Goal: Task Accomplishment & Management: Manage account settings

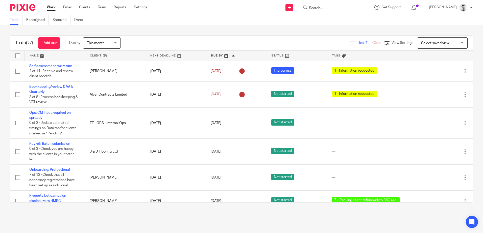
scroll to position [126, 0]
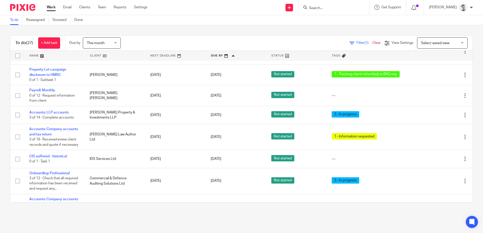
click at [326, 9] on input "Search" at bounding box center [330, 8] width 45 height 5
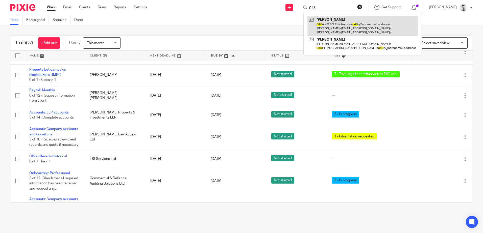
type input "C48"
click at [330, 25] on link at bounding box center [362, 26] width 110 height 20
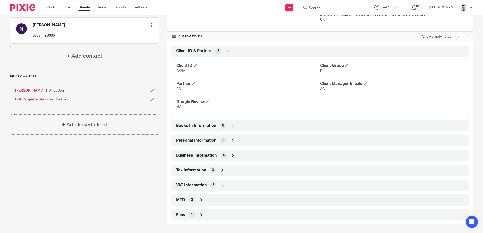
scroll to position [154, 0]
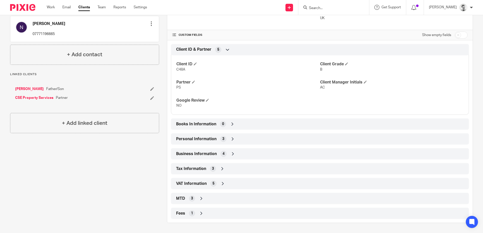
click at [232, 168] on div "Tax Information 3" at bounding box center [320, 169] width 290 height 9
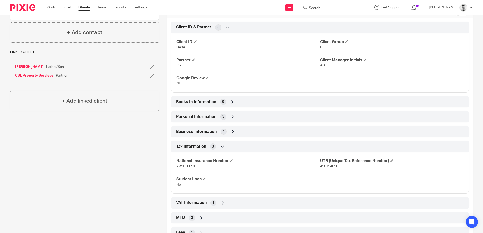
scroll to position [196, 0]
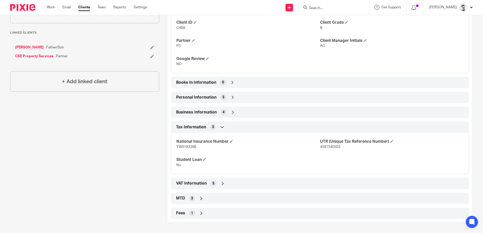
click at [181, 145] on span "YW019329B" at bounding box center [186, 147] width 20 height 4
copy span "YW019329B"
click at [333, 147] on span "4581540503" at bounding box center [330, 147] width 20 height 4
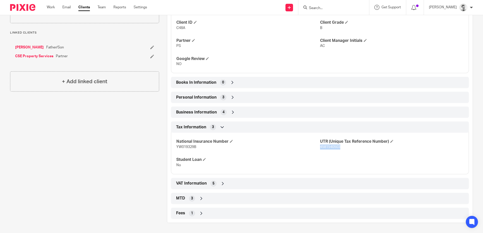
copy span "4581540503"
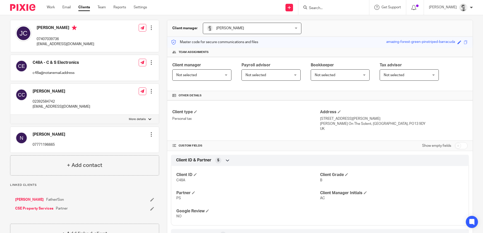
scroll to position [0, 0]
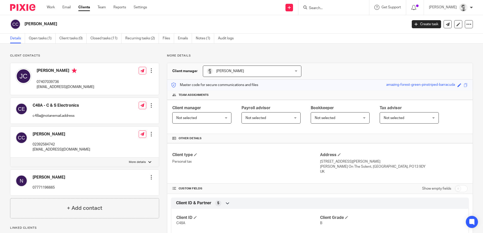
click at [151, 177] on div at bounding box center [151, 177] width 5 height 5
click at [119, 187] on link "Edit contact" at bounding box center [127, 188] width 48 height 7
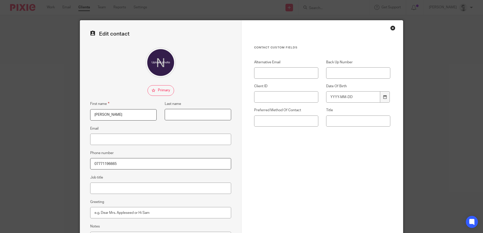
click at [182, 114] on input "Last name" at bounding box center [198, 114] width 66 height 11
type input "Milton"
drag, startPoint x: 180, startPoint y: 136, endPoint x: 190, endPoint y: 135, distance: 9.9
click at [180, 136] on input "Email" at bounding box center [160, 139] width 141 height 11
type input "nmiltion"
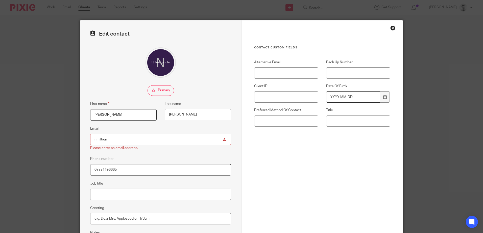
click at [344, 98] on input "Date Of Birth" at bounding box center [353, 96] width 54 height 11
type input "190"
click at [386, 99] on div at bounding box center [385, 96] width 10 height 11
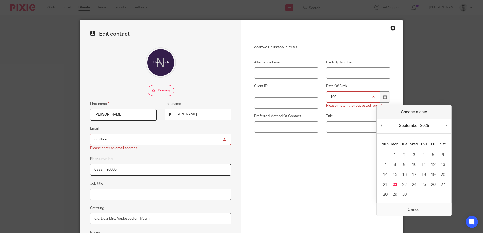
click at [341, 96] on input "190" at bounding box center [353, 96] width 54 height 11
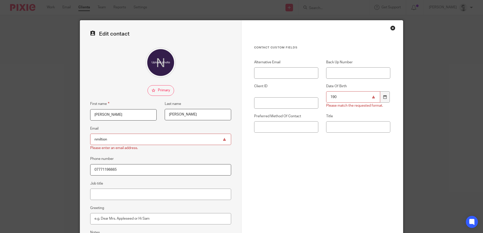
drag, startPoint x: 334, startPoint y: 97, endPoint x: 318, endPoint y: 98, distance: 16.4
click at [318, 98] on div "Date Of Birth 190 Please match the requested format." at bounding box center [354, 96] width 72 height 25
type input "[DATE]"
click at [333, 166] on div "Contact Custom fields Alternative Email Back Up Number Client ID Date Of Birth …" at bounding box center [322, 118] width 136 height 144
click at [346, 123] on input "Title" at bounding box center [358, 121] width 64 height 11
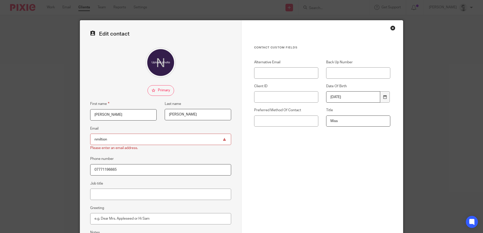
type input "Miss"
click at [337, 162] on div "Contact Custom fields Alternative Email Back Up Number Client ID Date Of Birth …" at bounding box center [322, 118] width 136 height 144
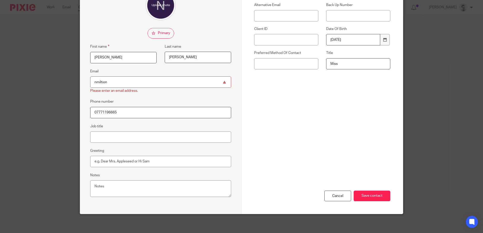
scroll to position [59, 0]
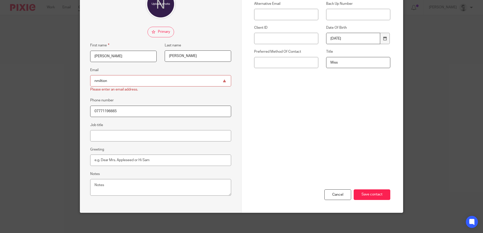
click at [117, 80] on input "nmiltion" at bounding box center [160, 80] width 141 height 11
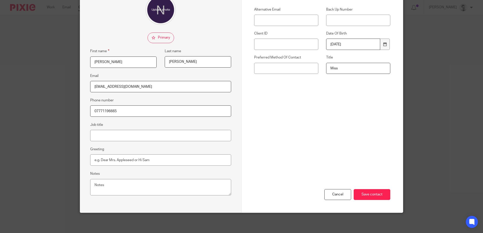
type input "nmiltion@gmail.com"
click at [288, 99] on div "Contact Custom fields Alternative Email Back Up Number Client ID Date Of Birth …" at bounding box center [322, 63] width 136 height 141
click at [346, 140] on div "Cancel Save contact" at bounding box center [322, 173] width 136 height 79
click at [372, 195] on input "Save contact" at bounding box center [372, 194] width 37 height 11
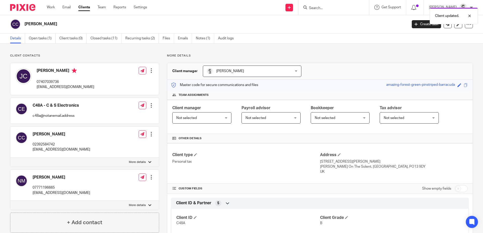
click at [151, 179] on div at bounding box center [151, 177] width 5 height 5
click at [129, 187] on link "Edit contact" at bounding box center [127, 188] width 48 height 7
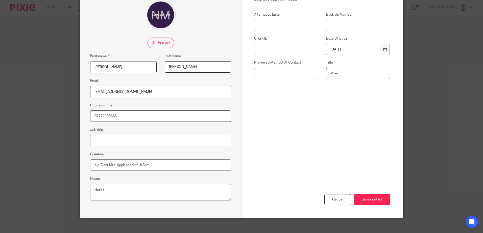
scroll to position [53, 0]
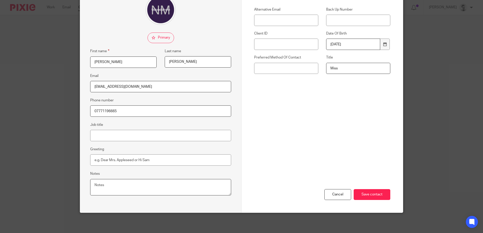
click at [137, 187] on textarea "Notes" at bounding box center [160, 187] width 141 height 17
click at [367, 193] on input "Save contact" at bounding box center [372, 194] width 37 height 11
click at [143, 185] on textarea "Executor For [PERSON_NAME]" at bounding box center [160, 187] width 141 height 17
type textarea "Executor For [PERSON_NAME]' estate"
click at [368, 195] on input "Save contact" at bounding box center [372, 194] width 37 height 11
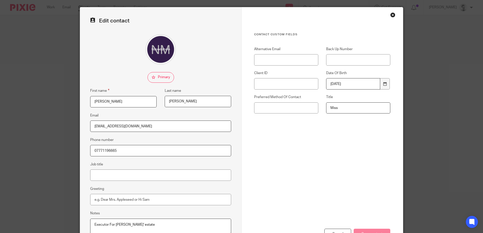
scroll to position [0, 0]
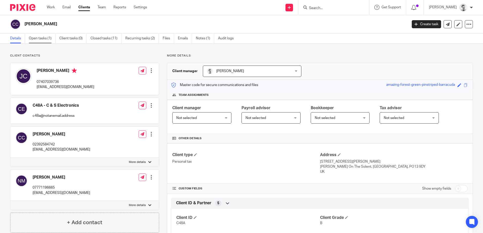
click at [43, 37] on link "Open tasks (1)" at bounding box center [42, 39] width 27 height 10
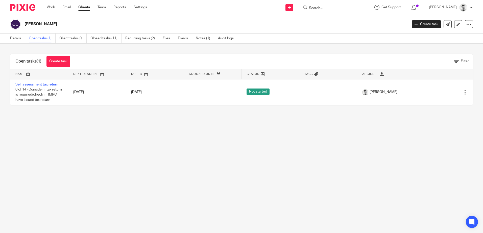
click at [46, 85] on link "Self assessment tax return" at bounding box center [36, 85] width 43 height 4
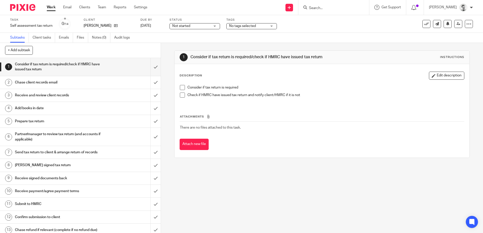
click at [262, 25] on span "No tags selected" at bounding box center [248, 25] width 38 height 5
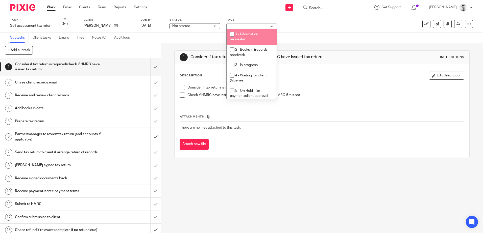
click at [230, 37] on input "checkbox" at bounding box center [232, 35] width 10 height 10
checkbox input "true"
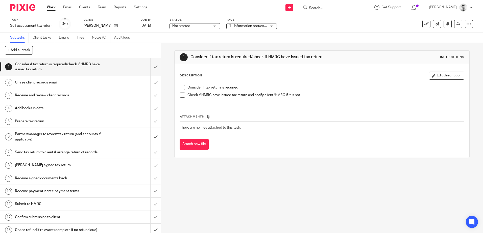
click at [199, 24] on span "Not started" at bounding box center [191, 25] width 38 height 5
click at [267, 45] on div "1 Consider if tax return is required/check if HMRC have issued tax return Instr…" at bounding box center [321, 104] width 295 height 123
click at [149, 67] on input "submit" at bounding box center [80, 67] width 161 height 18
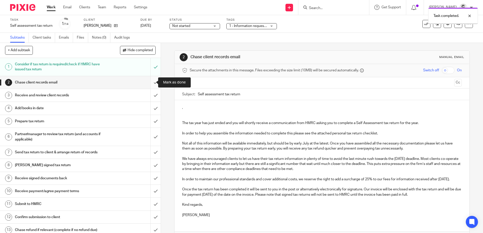
drag, startPoint x: 0, startPoint y: 0, endPoint x: 150, endPoint y: 85, distance: 171.9
click at [150, 85] on input "submit" at bounding box center [80, 82] width 161 height 13
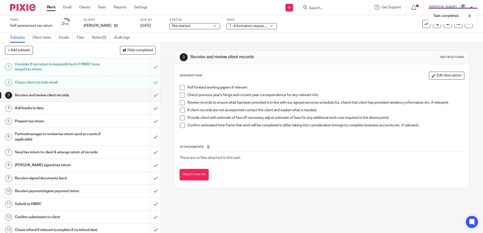
click at [50, 7] on link "Work" at bounding box center [51, 7] width 9 height 5
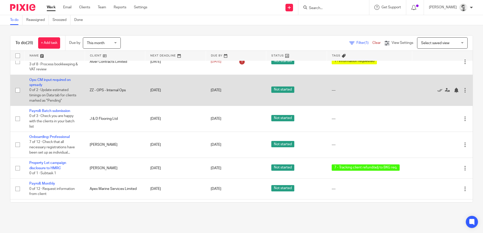
scroll to position [25, 0]
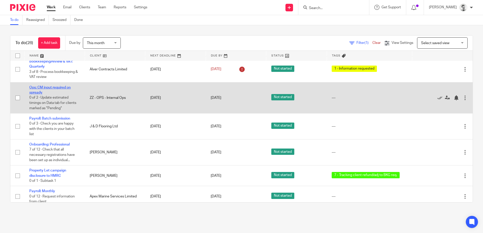
click at [37, 88] on link "Ops: CM input required on spready" at bounding box center [49, 90] width 41 height 9
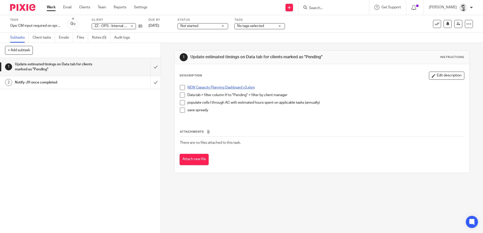
click at [209, 88] on link "NEW Capacity Planning Dashboard v3.xlsm" at bounding box center [220, 88] width 67 height 4
click at [182, 87] on span at bounding box center [182, 87] width 5 height 5
drag, startPoint x: 211, startPoint y: 95, endPoint x: 236, endPoint y: 95, distance: 25.3
click at [236, 95] on p "Data tab > filter column H to "Pending" > filter by client manager" at bounding box center [325, 95] width 276 height 5
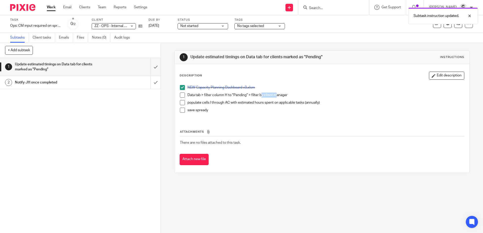
drag, startPoint x: 259, startPoint y: 95, endPoint x: 274, endPoint y: 95, distance: 14.9
click at [274, 95] on p "Data tab > filter column H to "Pending" > filter by client manager" at bounding box center [325, 95] width 276 height 5
drag, startPoint x: 193, startPoint y: 103, endPoint x: 263, endPoint y: 101, distance: 70.0
click at [263, 101] on p "populate cells I through AC with estimated hours spent on applicable tasks (ann…" at bounding box center [325, 102] width 276 height 5
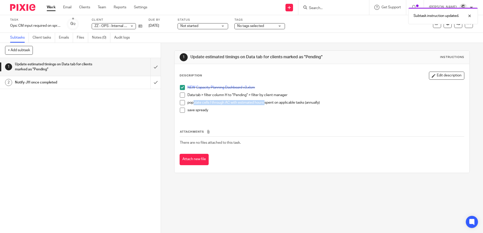
click at [263, 100] on p "populate cells I through AC with estimated hours spent on applicable tasks (ann…" at bounding box center [325, 102] width 276 height 5
drag, startPoint x: 253, startPoint y: 113, endPoint x: 235, endPoint y: 109, distance: 18.3
click at [254, 113] on p "save spready" at bounding box center [325, 110] width 276 height 5
drag, startPoint x: 215, startPoint y: 103, endPoint x: 299, endPoint y: 101, distance: 84.6
click at [299, 101] on p "populate cells I through AC with estimated hours spent on applicable tasks (ann…" at bounding box center [325, 102] width 276 height 5
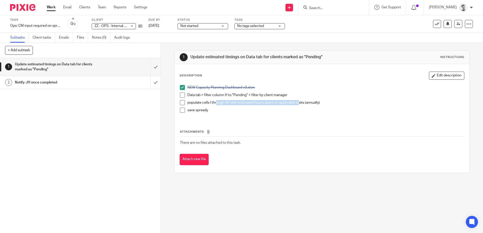
click at [299, 101] on p "populate cells I through AC with estimated hours spent on applicable tasks (ann…" at bounding box center [325, 102] width 276 height 5
click at [181, 96] on span at bounding box center [182, 95] width 5 height 5
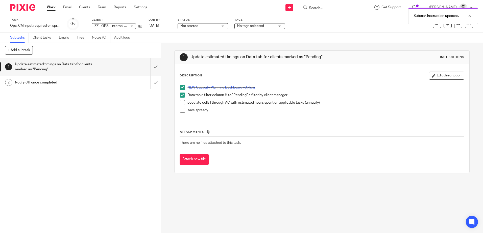
click at [181, 103] on span at bounding box center [182, 102] width 5 height 5
click at [181, 110] on span at bounding box center [182, 110] width 5 height 5
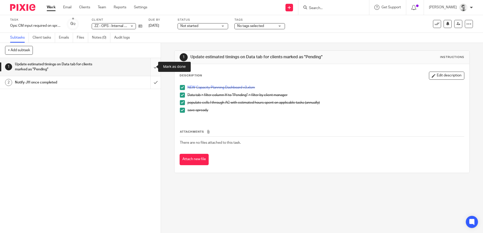
click at [151, 67] on input "submit" at bounding box center [80, 67] width 161 height 18
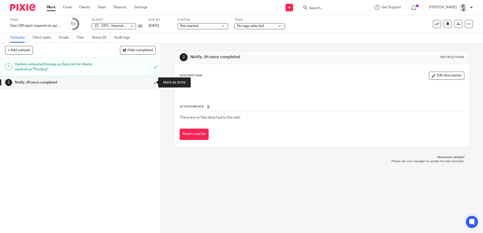
click at [150, 82] on input "submit" at bounding box center [80, 82] width 161 height 13
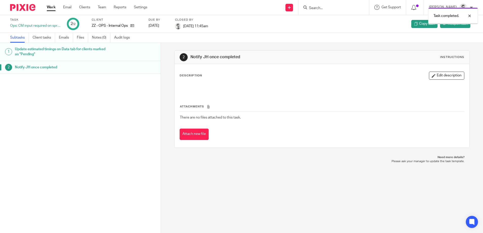
click at [52, 10] on link "Work" at bounding box center [51, 7] width 9 height 5
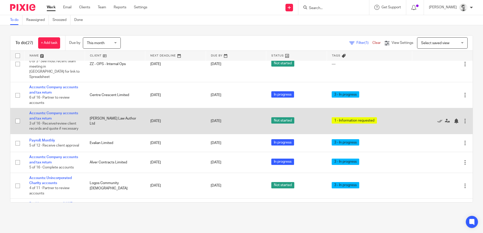
scroll to position [253, 0]
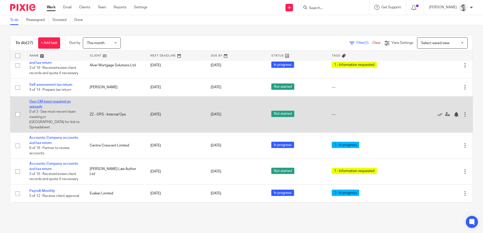
click at [59, 106] on link "Ops: CM input required on spready" at bounding box center [49, 104] width 41 height 9
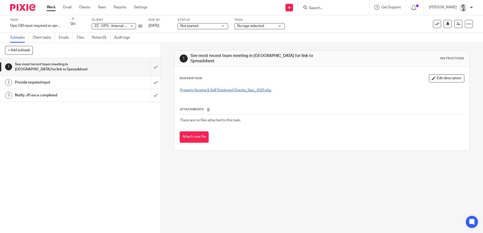
click at [192, 89] on link "Property Income & Self Employed Checks_Sep_ 2025.xlsx" at bounding box center [225, 91] width 91 height 4
click at [150, 66] on input "submit" at bounding box center [80, 67] width 161 height 18
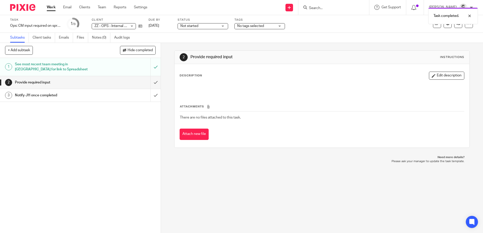
drag, startPoint x: 196, startPoint y: 58, endPoint x: 228, endPoint y: 58, distance: 32.1
click at [228, 58] on h1 "Provide required input" at bounding box center [261, 57] width 142 height 5
click at [150, 81] on input "submit" at bounding box center [80, 82] width 161 height 13
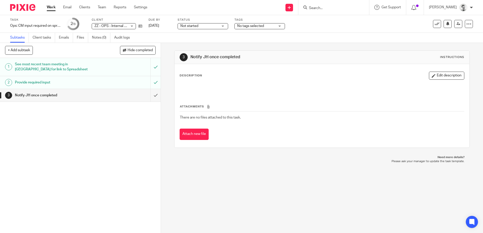
click at [73, 62] on h1 "See most recent team meeting in [GEOGRAPHIC_DATA] for link to Spreadsheet" at bounding box center [58, 67] width 87 height 13
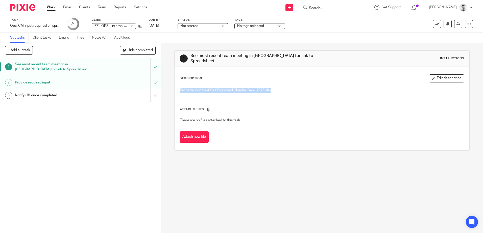
drag, startPoint x: 174, startPoint y: 87, endPoint x: 272, endPoint y: 92, distance: 97.7
click at [272, 92] on div "Description Edit description Property Income & Self Employed Checks_Sep_ 2025.x…" at bounding box center [322, 109] width 295 height 84
copy link "Property Income & Self Employed Checks_Sep_ 2025.xlsx"
click at [150, 95] on input "submit" at bounding box center [80, 95] width 161 height 13
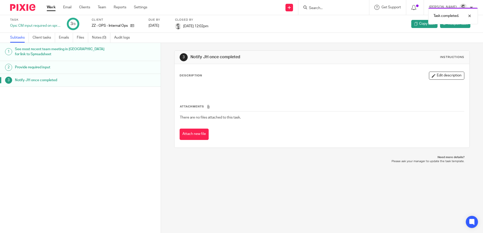
click at [51, 7] on link "Work" at bounding box center [51, 7] width 9 height 5
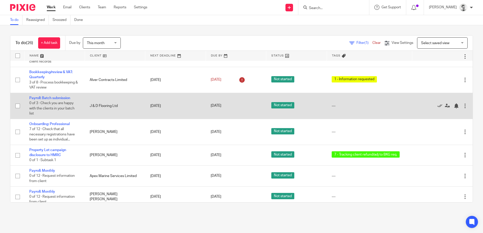
scroll to position [14, 0]
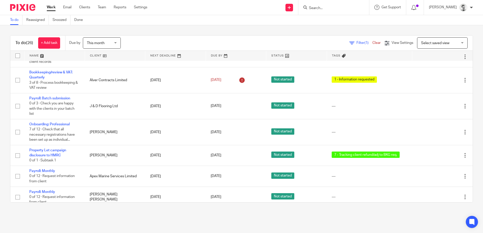
click at [94, 55] on link at bounding box center [115, 56] width 60 height 10
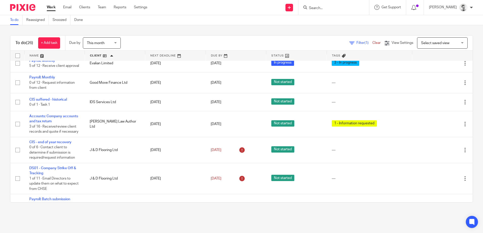
scroll to position [303, 0]
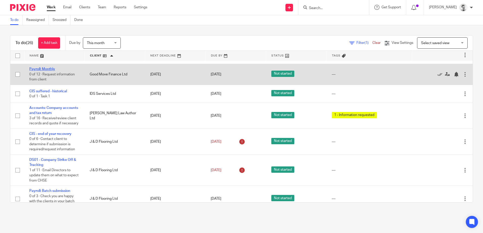
click at [50, 71] on link "Payroll: Monthly" at bounding box center [42, 69] width 26 height 4
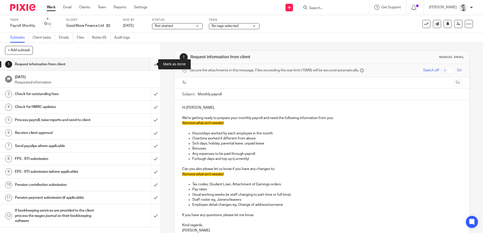
click at [149, 65] on input "submit" at bounding box center [80, 64] width 161 height 13
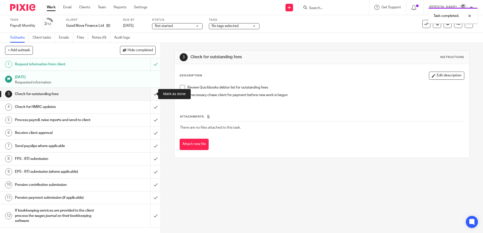
click at [151, 95] on input "submit" at bounding box center [80, 94] width 161 height 13
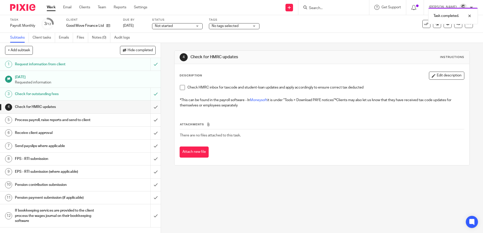
click at [150, 107] on input "submit" at bounding box center [80, 107] width 161 height 13
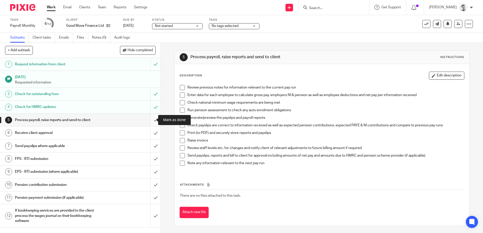
click at [150, 120] on input "submit" at bounding box center [80, 120] width 161 height 13
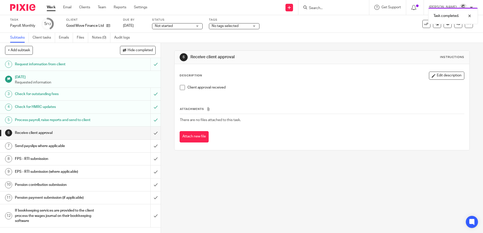
click at [178, 27] on span "Not started" at bounding box center [174, 25] width 38 height 5
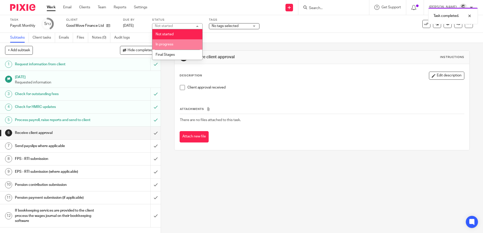
click at [168, 43] on span "In progress" at bounding box center [165, 45] width 18 height 4
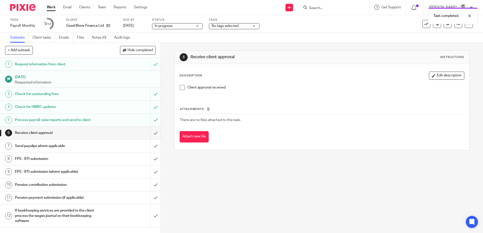
click at [238, 25] on span "No tags selected" at bounding box center [225, 26] width 27 height 4
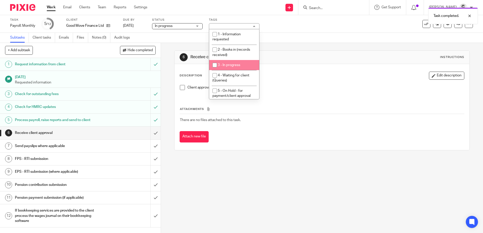
click at [215, 66] on input "checkbox" at bounding box center [215, 65] width 10 height 10
checkbox input "true"
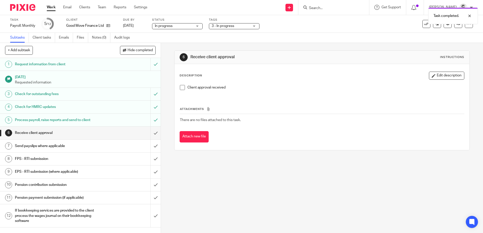
click at [299, 31] on div "Task Payroll: Monthly Save Payroll: Monthly 5 /12 Client Good Move Finance Ltd …" at bounding box center [241, 24] width 483 height 18
click at [235, 27] on span "3 - In progress" at bounding box center [231, 25] width 38 height 5
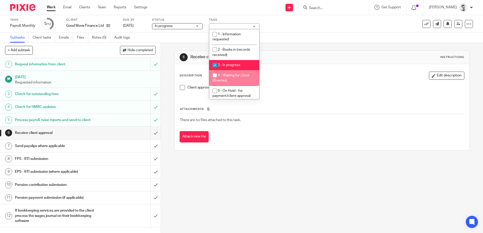
click at [210, 76] on input "checkbox" at bounding box center [215, 76] width 10 height 10
checkbox input "true"
click at [312, 26] on div "Task Payroll: Monthly Save Payroll: Monthly 5 /12 Client Good Move Finance Ltd …" at bounding box center [203, 24] width 386 height 12
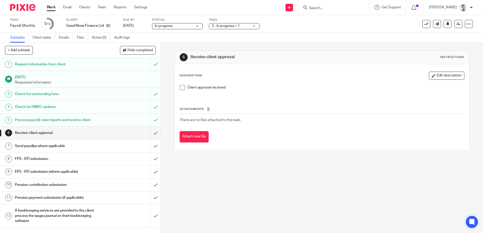
click at [245, 27] on span "3 - In progress + 1" at bounding box center [231, 25] width 38 height 5
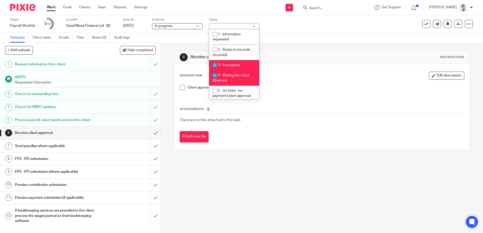
click at [213, 65] on input "checkbox" at bounding box center [215, 65] width 10 height 10
checkbox input "false"
click at [300, 37] on div "Subtasks Client tasks Emails Files Notes (0) Audit logs" at bounding box center [241, 38] width 483 height 10
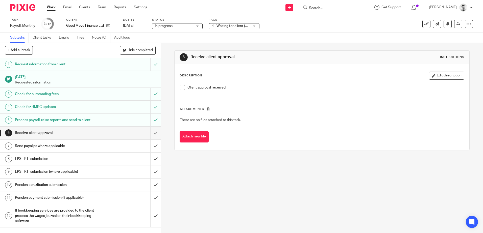
click at [53, 7] on link "Work" at bounding box center [51, 7] width 9 height 5
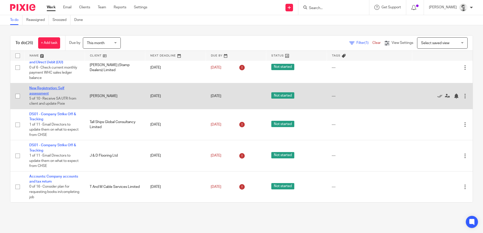
scroll to position [494, 0]
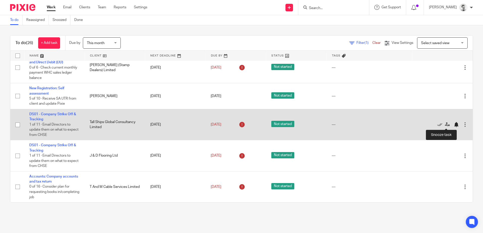
click at [454, 126] on div at bounding box center [456, 124] width 5 height 5
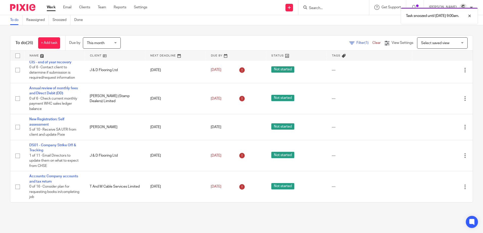
scroll to position [463, 0]
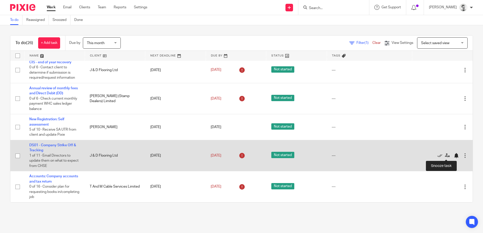
click at [454, 156] on div at bounding box center [456, 155] width 5 height 5
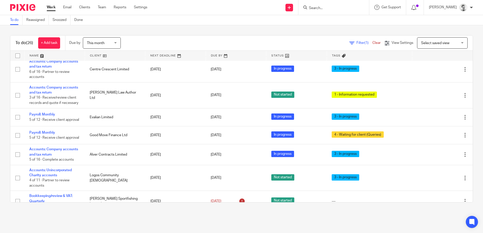
scroll to position [255, 0]
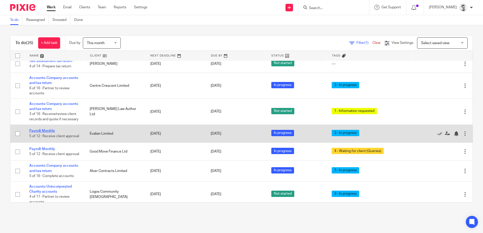
click at [45, 133] on link "Payroll: Monthly" at bounding box center [42, 131] width 26 height 4
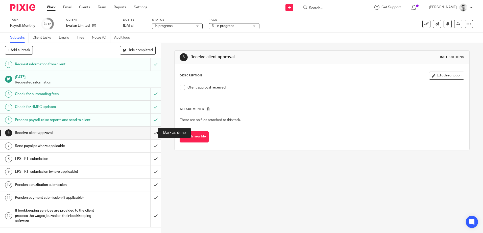
click at [148, 134] on input "submit" at bounding box center [80, 133] width 161 height 13
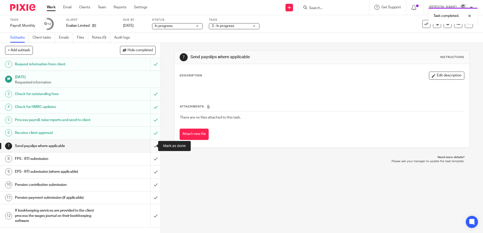
click at [151, 149] on input "submit" at bounding box center [80, 146] width 161 height 13
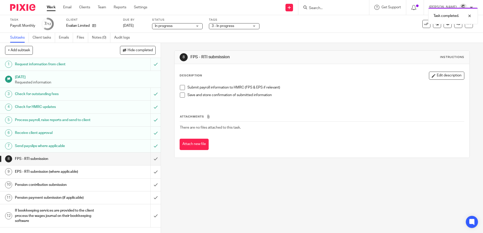
click at [51, 6] on link "Work" at bounding box center [51, 7] width 9 height 5
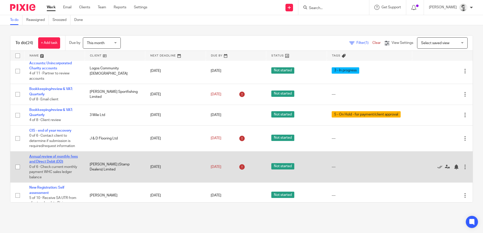
scroll to position [354, 0]
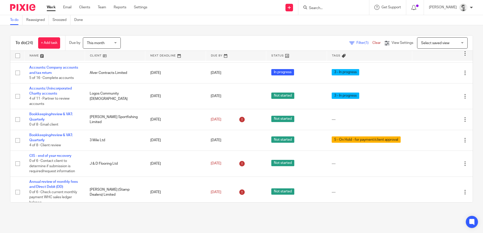
click at [319, 10] on input "Search" at bounding box center [330, 8] width 45 height 5
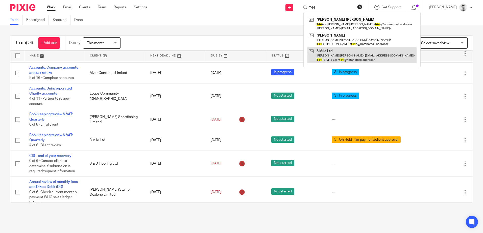
type input "T44"
click at [323, 55] on link at bounding box center [361, 55] width 109 height 16
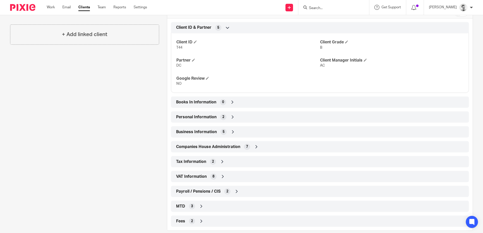
scroll to position [177, 0]
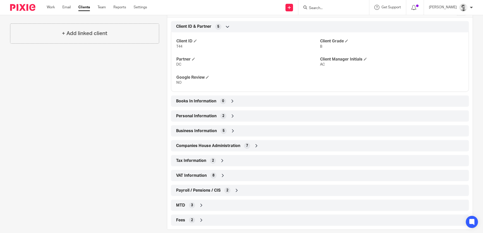
click at [229, 174] on div "VAT Information 8" at bounding box center [320, 176] width 290 height 9
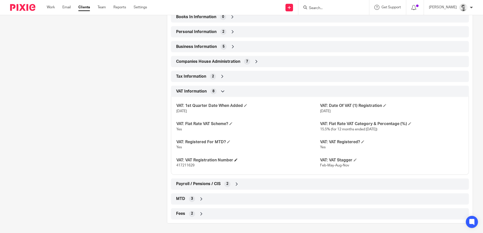
scroll to position [262, 0]
click at [182, 165] on span "417211629" at bounding box center [185, 165] width 18 height 4
copy span "417211629"
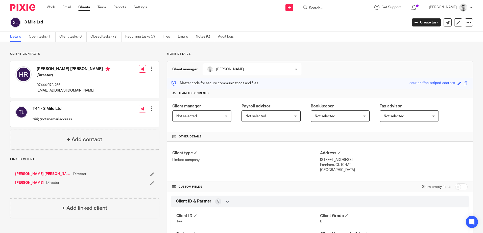
scroll to position [0, 0]
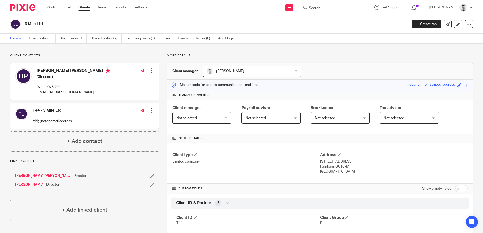
click at [38, 34] on link "Open tasks (1)" at bounding box center [42, 39] width 27 height 10
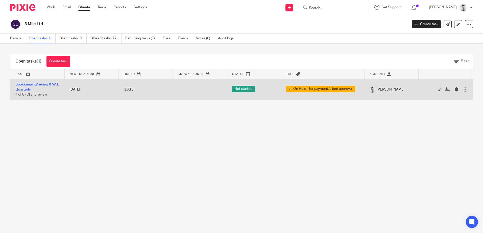
click at [27, 86] on td "Bookkeeping/review & VAT: Quarterly 4 of 8 · Client review" at bounding box center [37, 89] width 54 height 21
click at [31, 90] on link "Bookkeeping/review & VAT: Quarterly" at bounding box center [36, 87] width 43 height 9
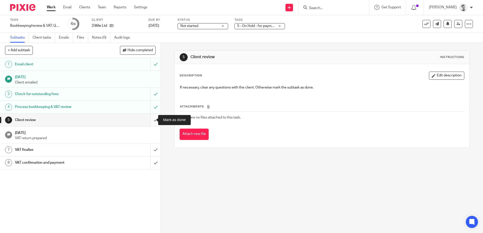
click at [148, 120] on input "submit" at bounding box center [80, 120] width 161 height 13
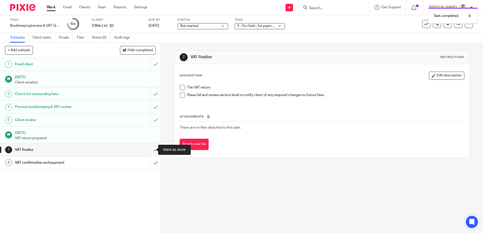
click at [151, 150] on input "submit" at bounding box center [80, 150] width 161 height 13
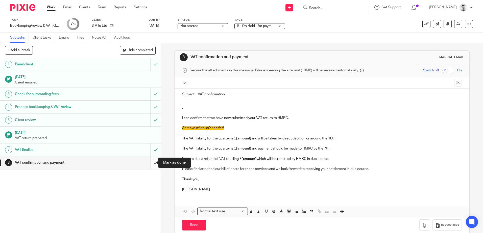
click at [152, 163] on input "submit" at bounding box center [80, 163] width 161 height 13
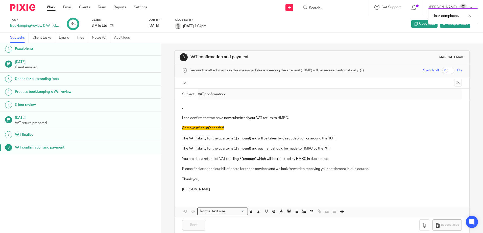
click at [50, 6] on link "Work" at bounding box center [51, 7] width 9 height 5
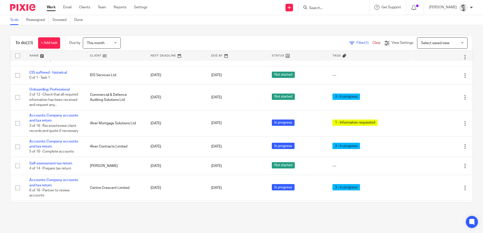
scroll to position [30, 0]
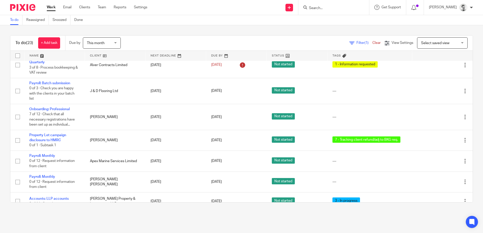
click at [318, 9] on input "Search" at bounding box center [330, 8] width 45 height 5
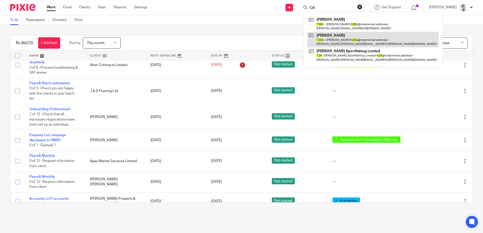
type input "T29"
click at [328, 38] on link at bounding box center [372, 40] width 131 height 16
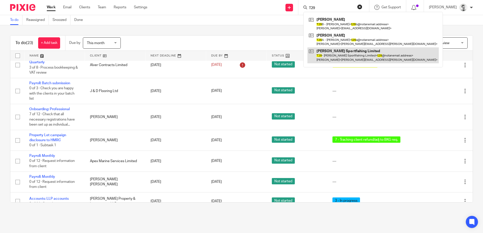
click at [342, 54] on link at bounding box center [372, 55] width 131 height 16
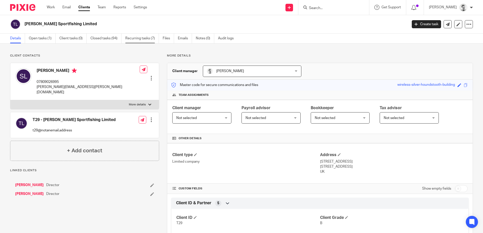
click at [138, 39] on link "Recurring tasks (7)" at bounding box center [142, 39] width 34 height 10
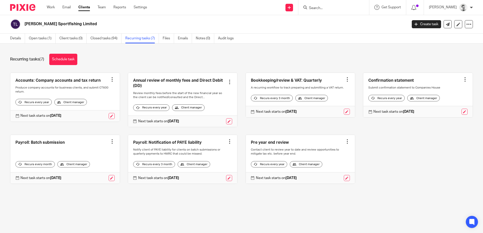
click at [13, 39] on link "Details" at bounding box center [17, 39] width 15 height 10
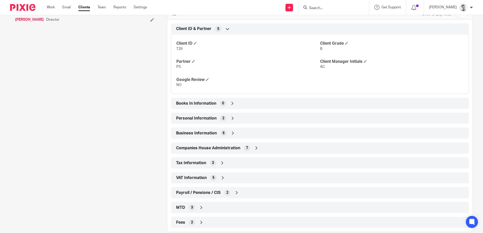
scroll to position [177, 0]
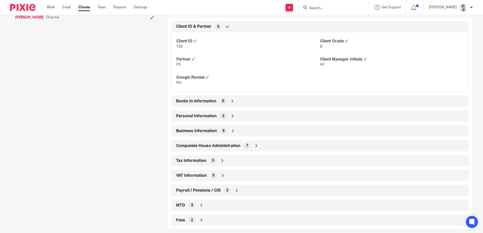
click at [222, 178] on icon at bounding box center [222, 175] width 5 height 5
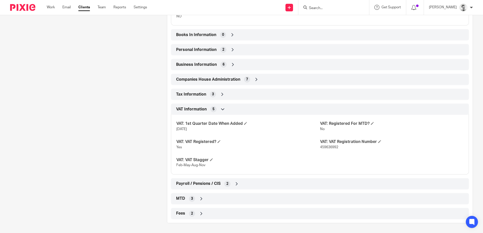
scroll to position [243, 0]
click at [324, 147] on span "459636992" at bounding box center [329, 147] width 18 height 4
copy span "459636992"
